Goal: Register for event/course

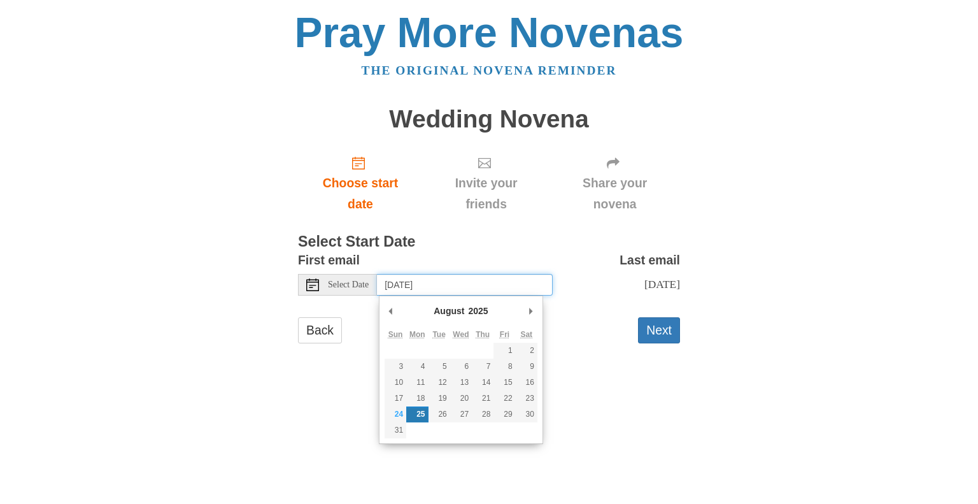
click at [476, 286] on input "[DATE]" at bounding box center [465, 285] width 176 height 22
type input "[DATE]"
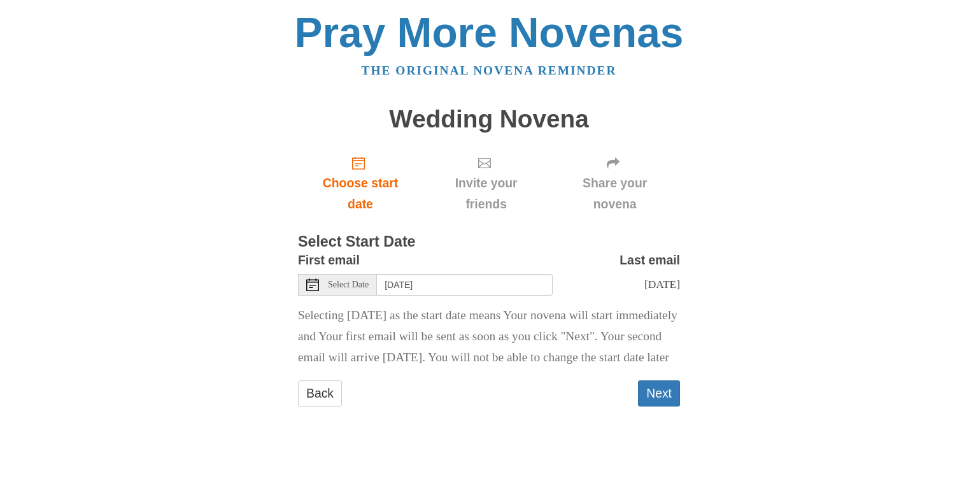
drag, startPoint x: 540, startPoint y: 343, endPoint x: 550, endPoint y: 394, distance: 51.2
click at [549, 368] on p "Selecting [DATE] as the start date means Your novena will start immediately and…" at bounding box center [489, 336] width 382 height 63
click at [550, 368] on p "Selecting today as the start date means Your novena will start immediately and …" at bounding box center [489, 336] width 382 height 63
click at [654, 406] on button "Next" at bounding box center [659, 393] width 42 height 26
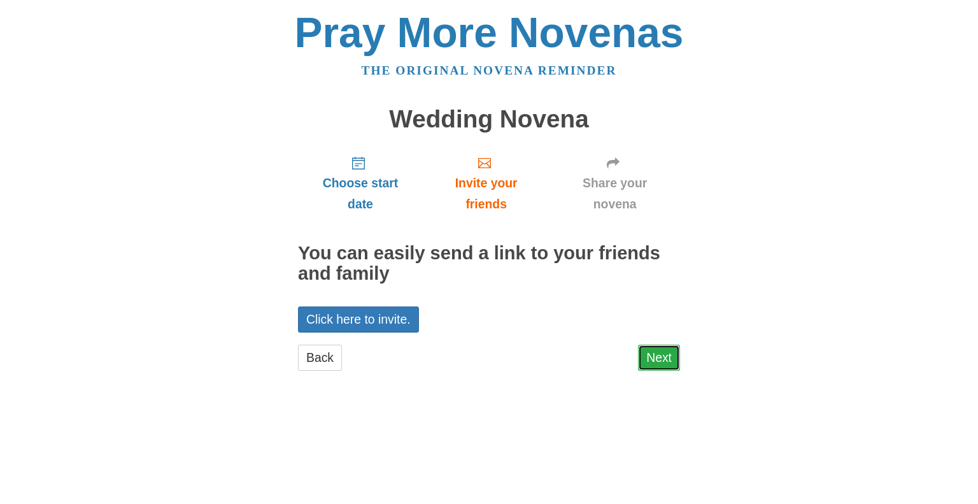
click at [662, 353] on link "Next" at bounding box center [659, 357] width 42 height 26
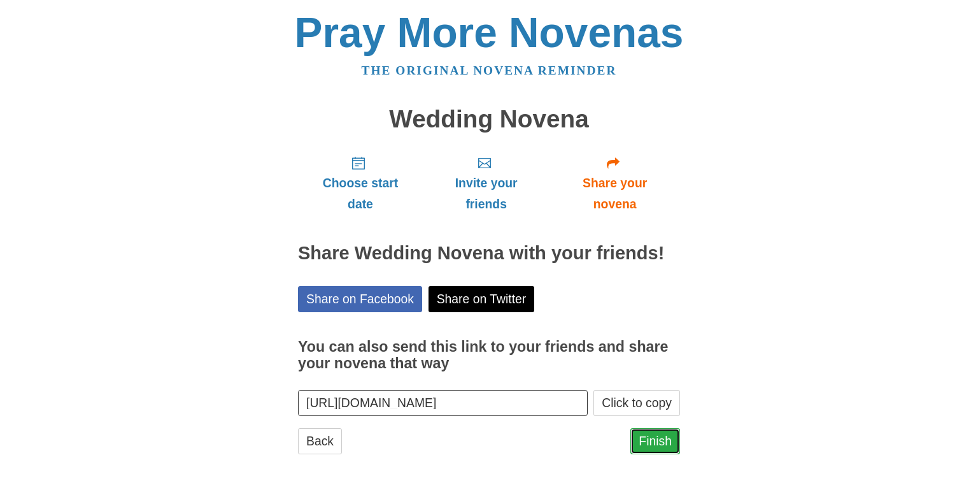
click at [658, 446] on link "Finish" at bounding box center [655, 441] width 50 height 26
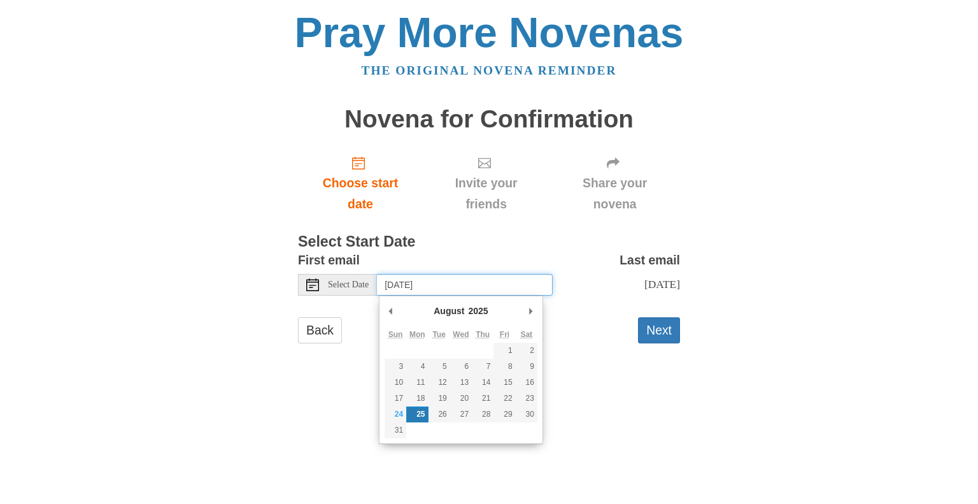
click at [415, 286] on input "Monday, August 25th" at bounding box center [465, 285] width 176 height 22
type input "Sunday, August 24th"
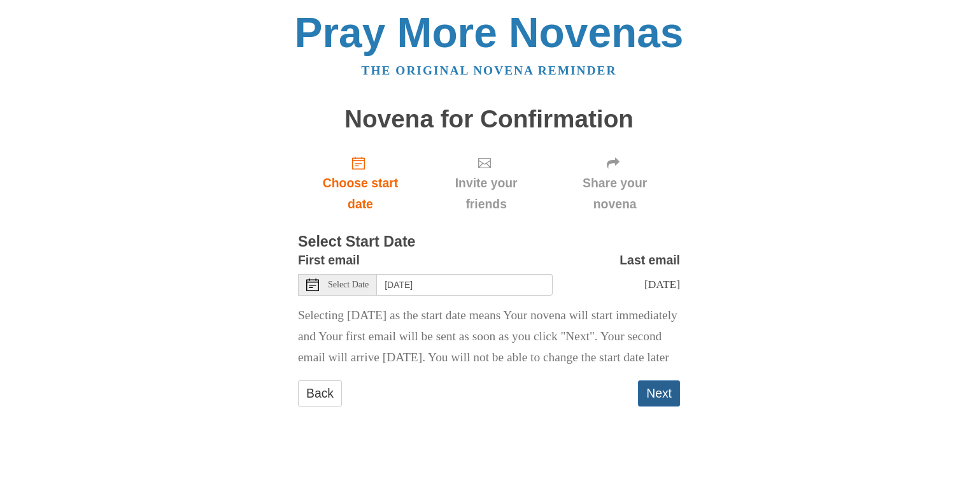
click at [652, 406] on button "Next" at bounding box center [659, 393] width 42 height 26
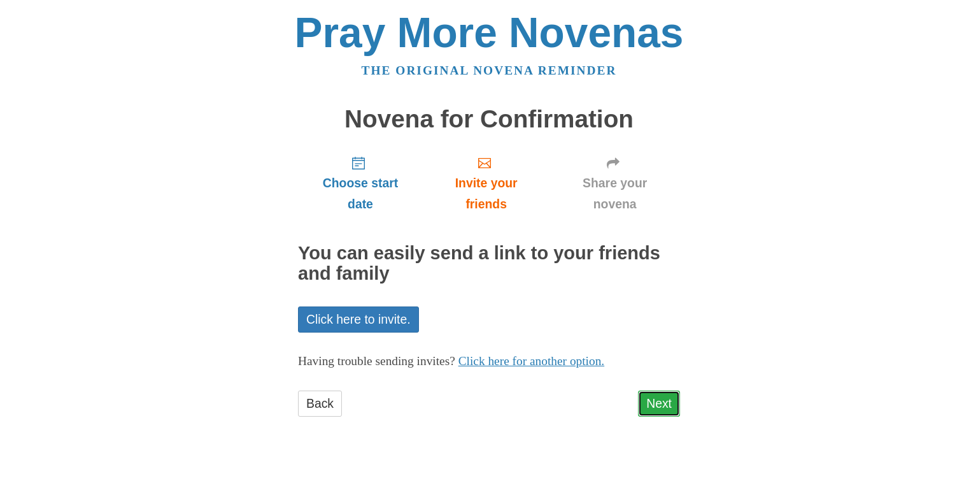
click at [644, 399] on link "Next" at bounding box center [659, 403] width 42 height 26
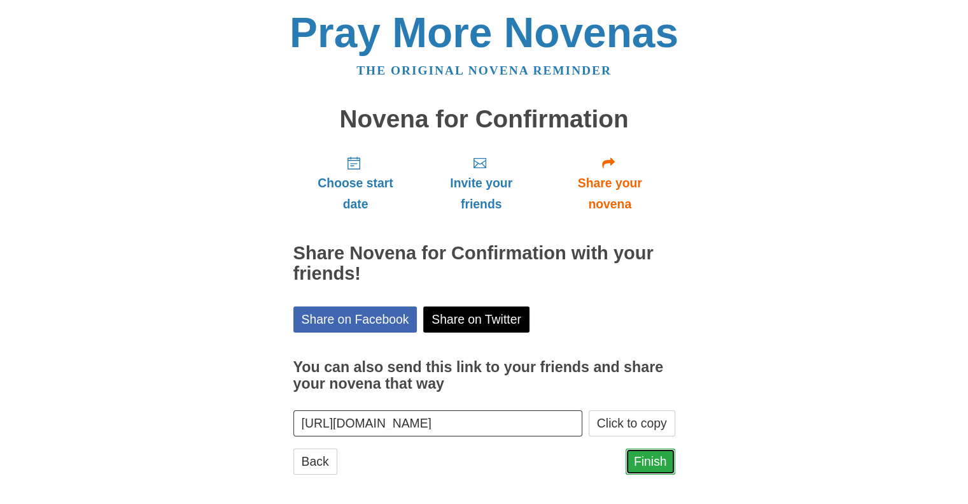
click at [641, 464] on link "Finish" at bounding box center [651, 461] width 50 height 26
